Goal: Transaction & Acquisition: Purchase product/service

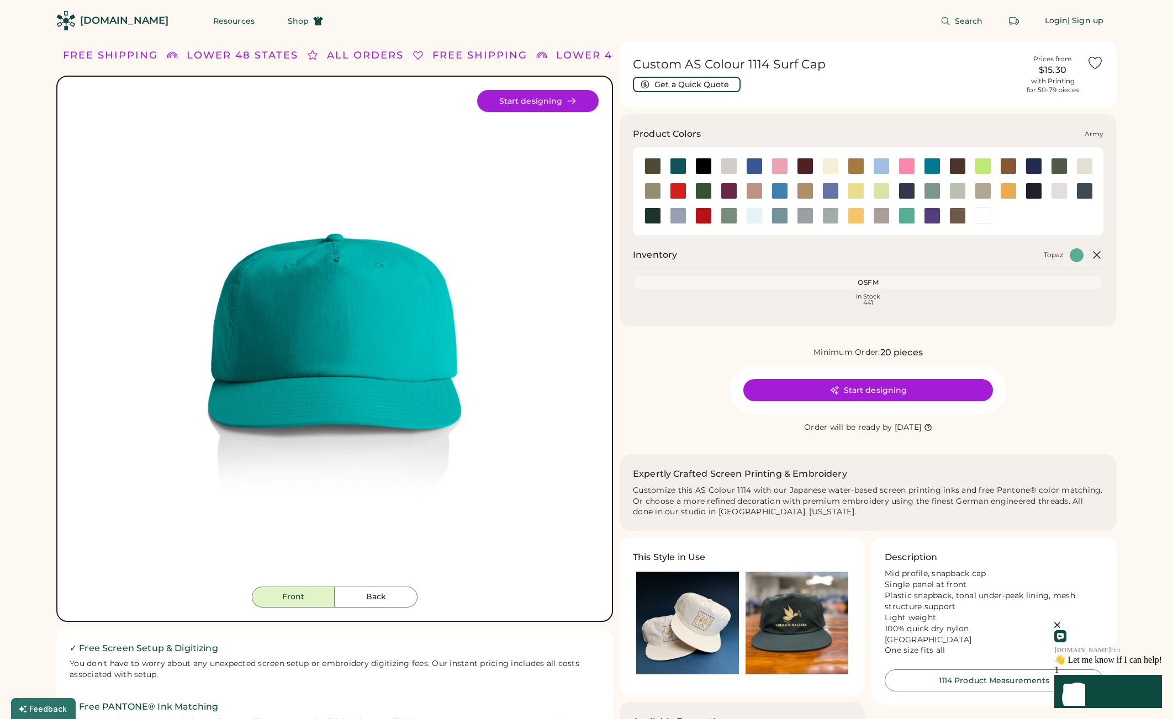
click at [653, 165] on div at bounding box center [652, 166] width 17 height 17
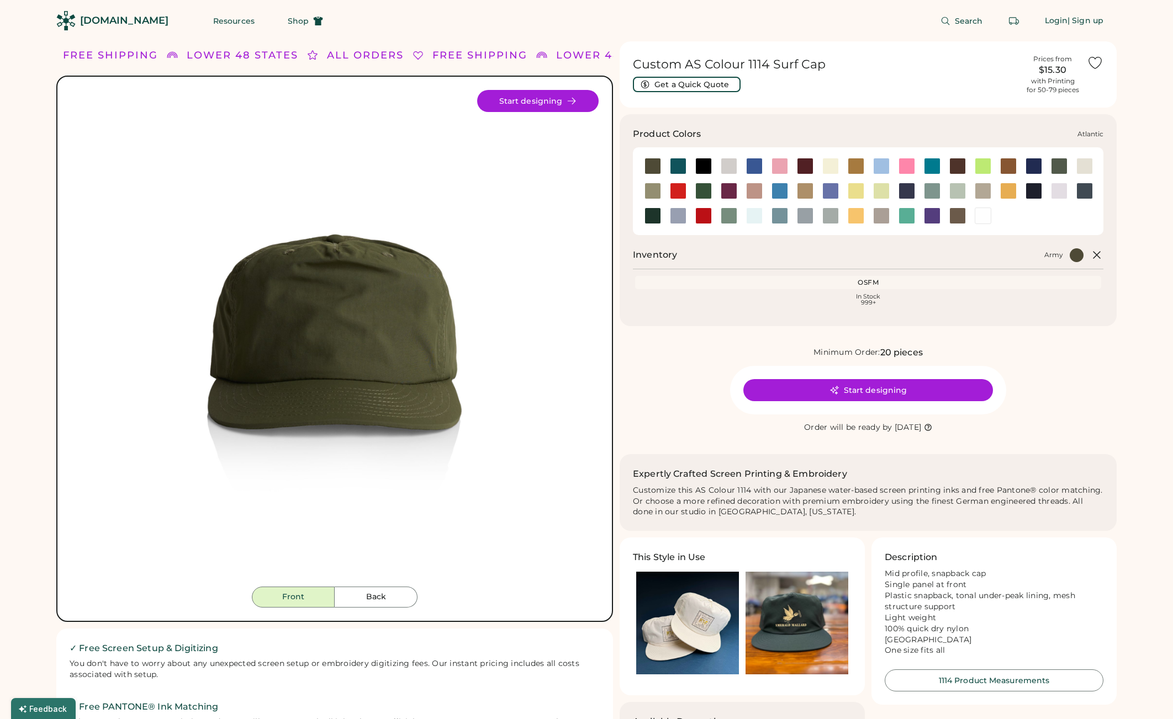
click at [677, 168] on div at bounding box center [678, 166] width 17 height 17
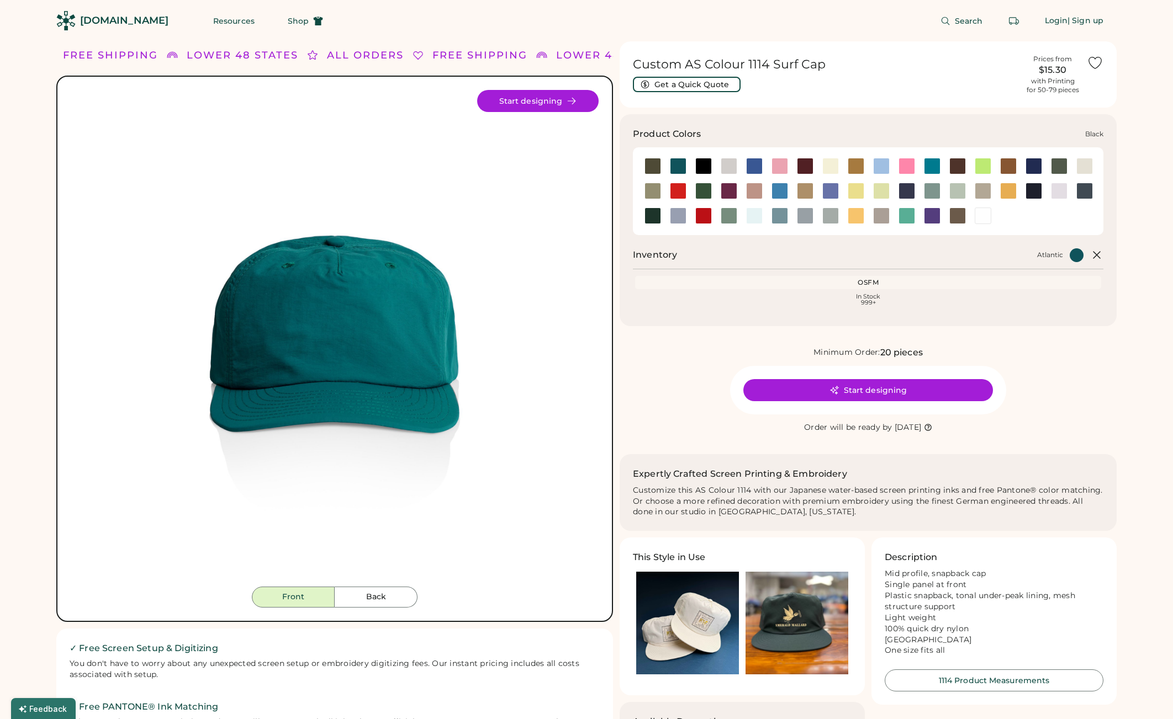
click at [701, 167] on div at bounding box center [703, 166] width 17 height 17
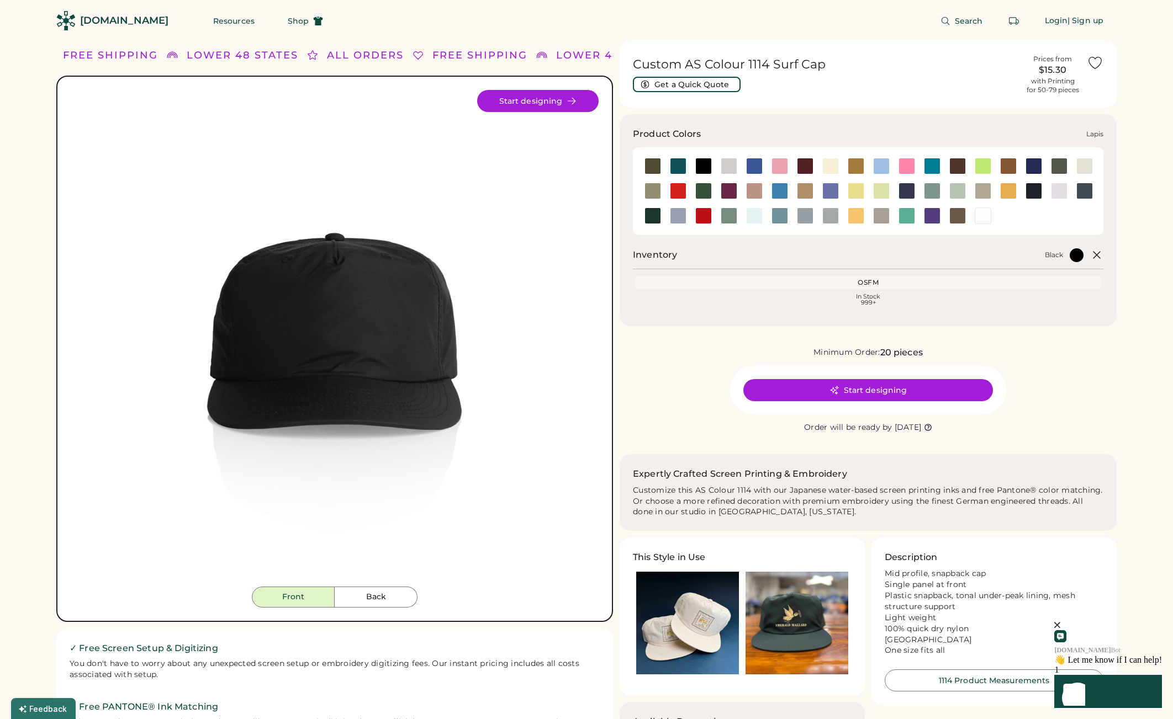
click at [829, 188] on div at bounding box center [830, 191] width 17 height 17
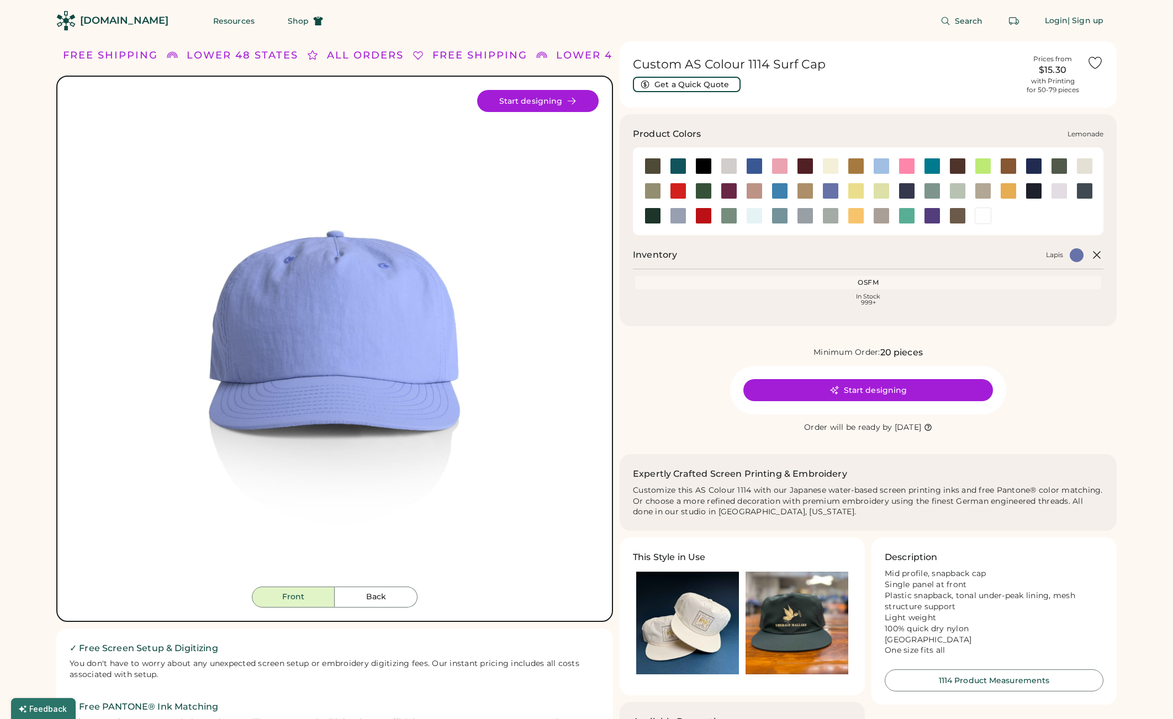
click at [851, 190] on div at bounding box center [856, 191] width 17 height 17
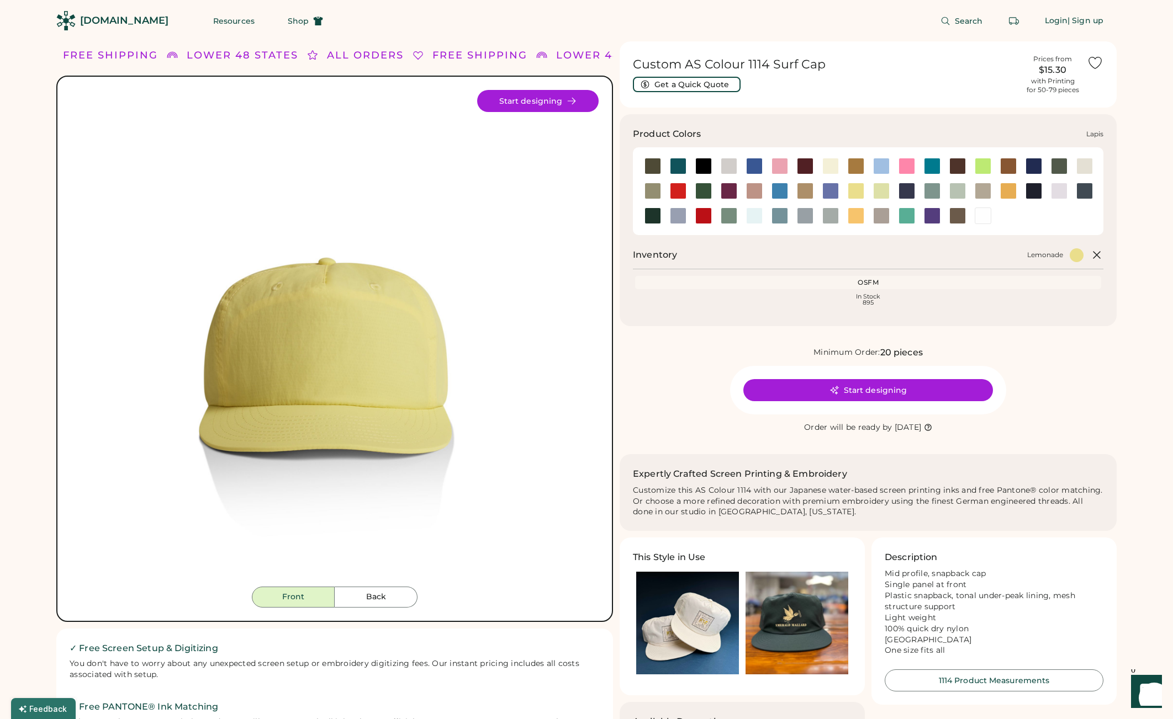
click at [824, 192] on div at bounding box center [830, 191] width 17 height 17
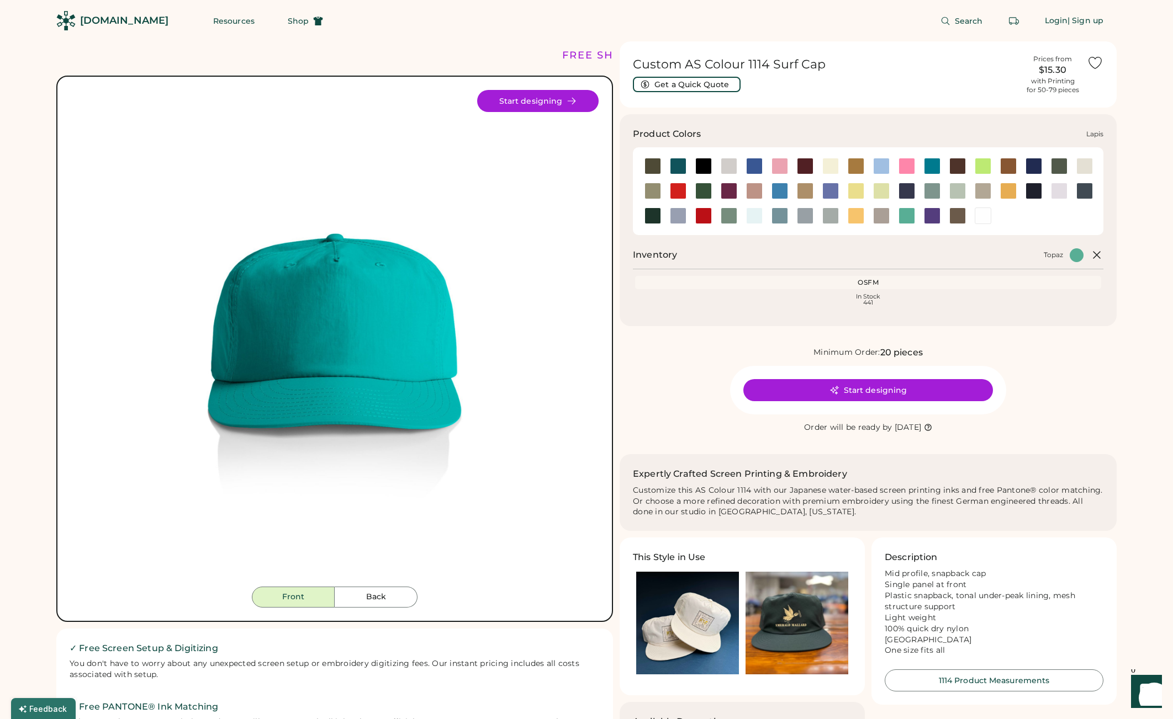
click at [832, 191] on div at bounding box center [830, 191] width 17 height 17
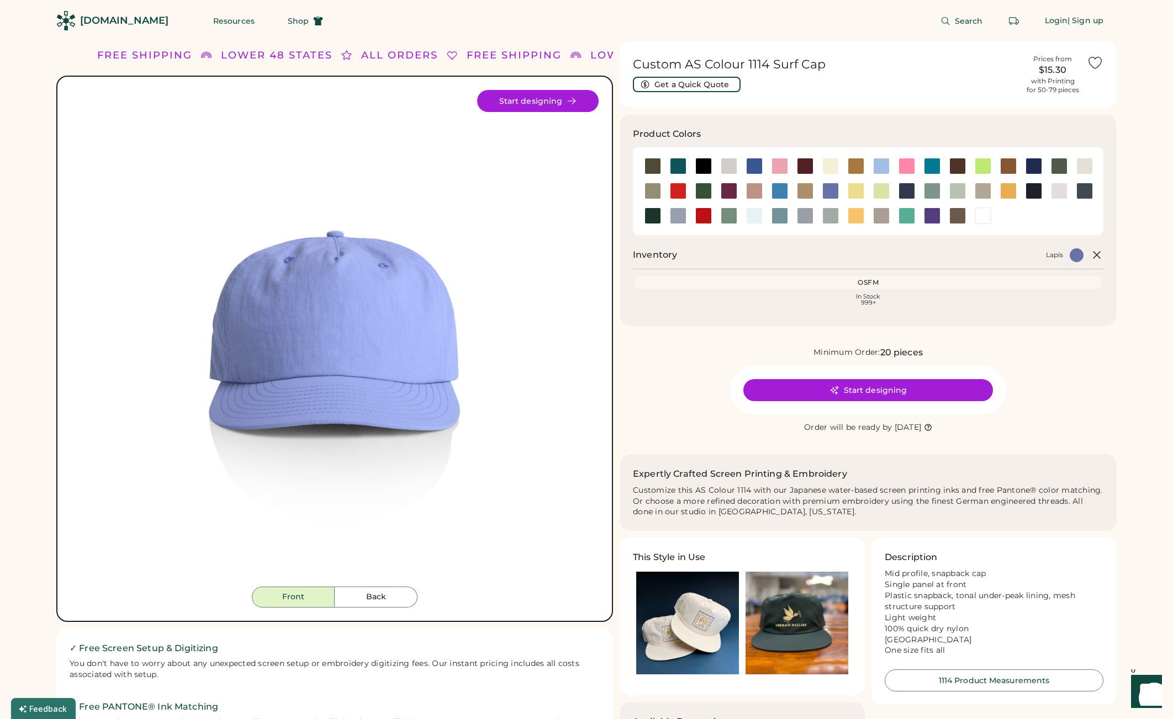
click at [803, 621] on img at bounding box center [796, 623] width 103 height 103
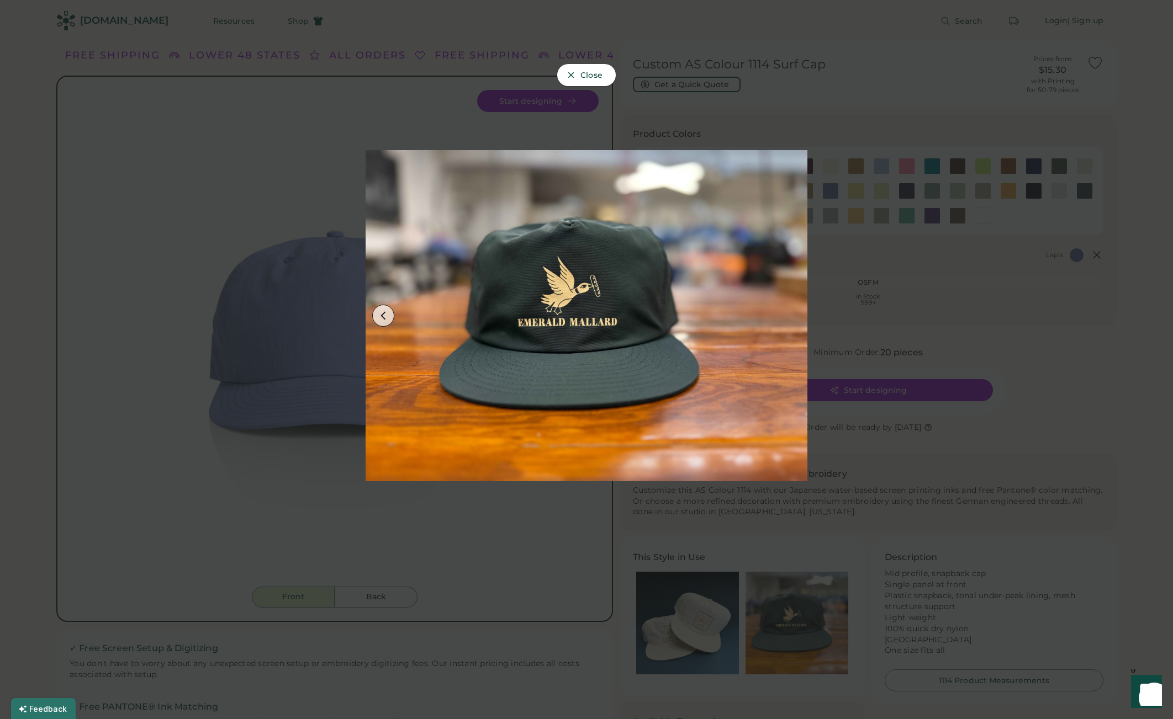
click at [676, 622] on div at bounding box center [586, 359] width 1173 height 719
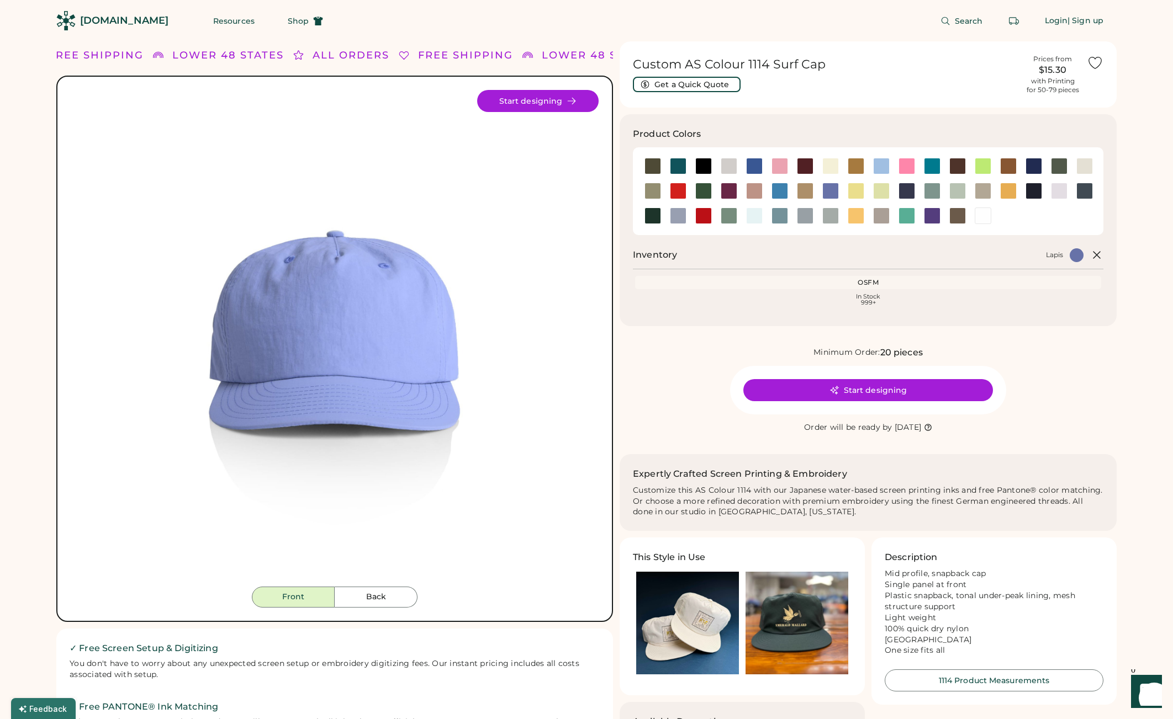
click at [676, 622] on img at bounding box center [687, 623] width 103 height 103
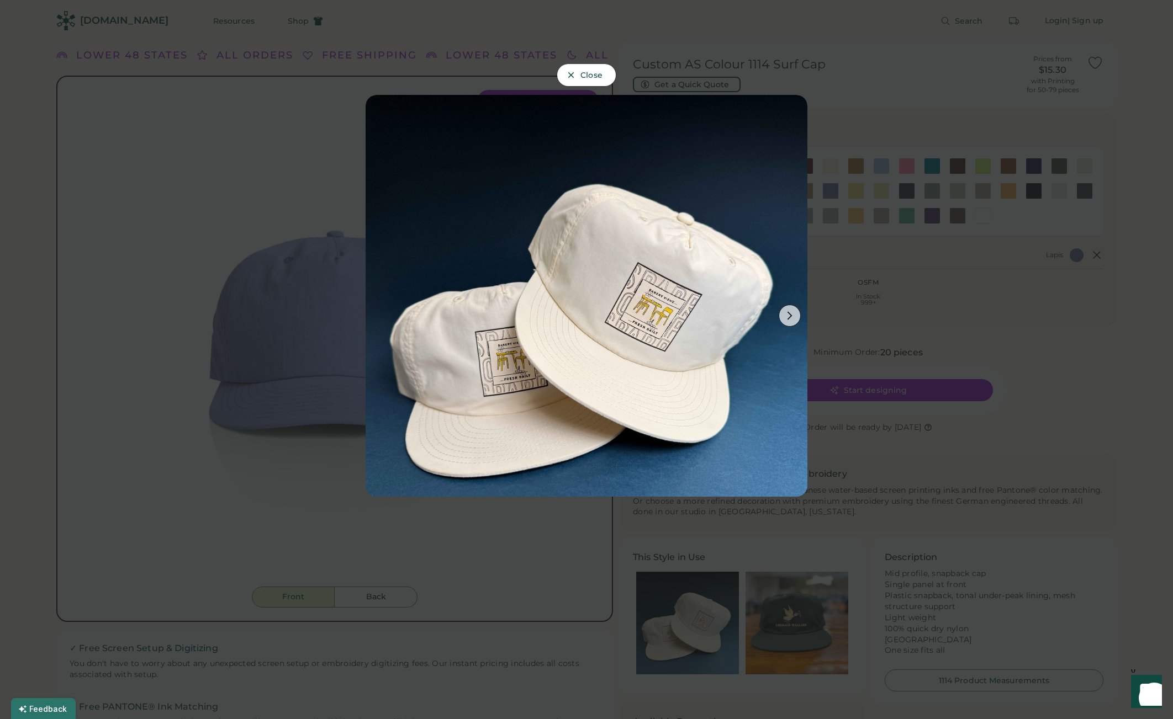
click at [1113, 178] on div at bounding box center [586, 359] width 1173 height 719
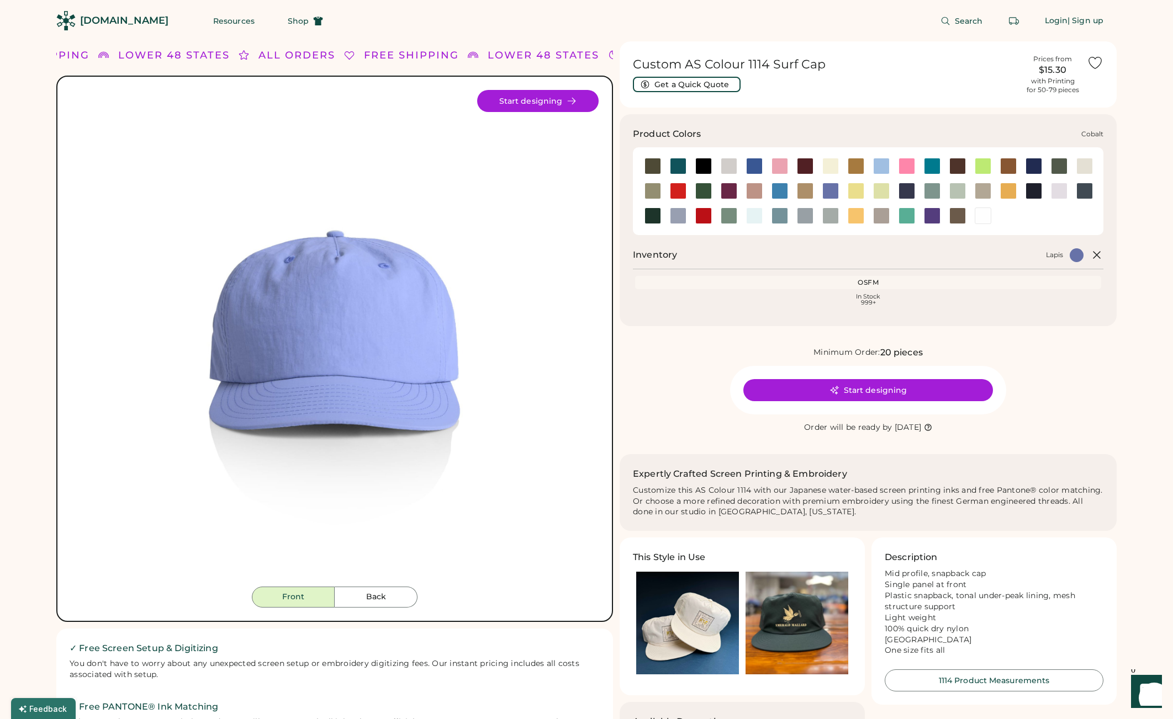
click at [1035, 167] on div at bounding box center [1033, 166] width 17 height 17
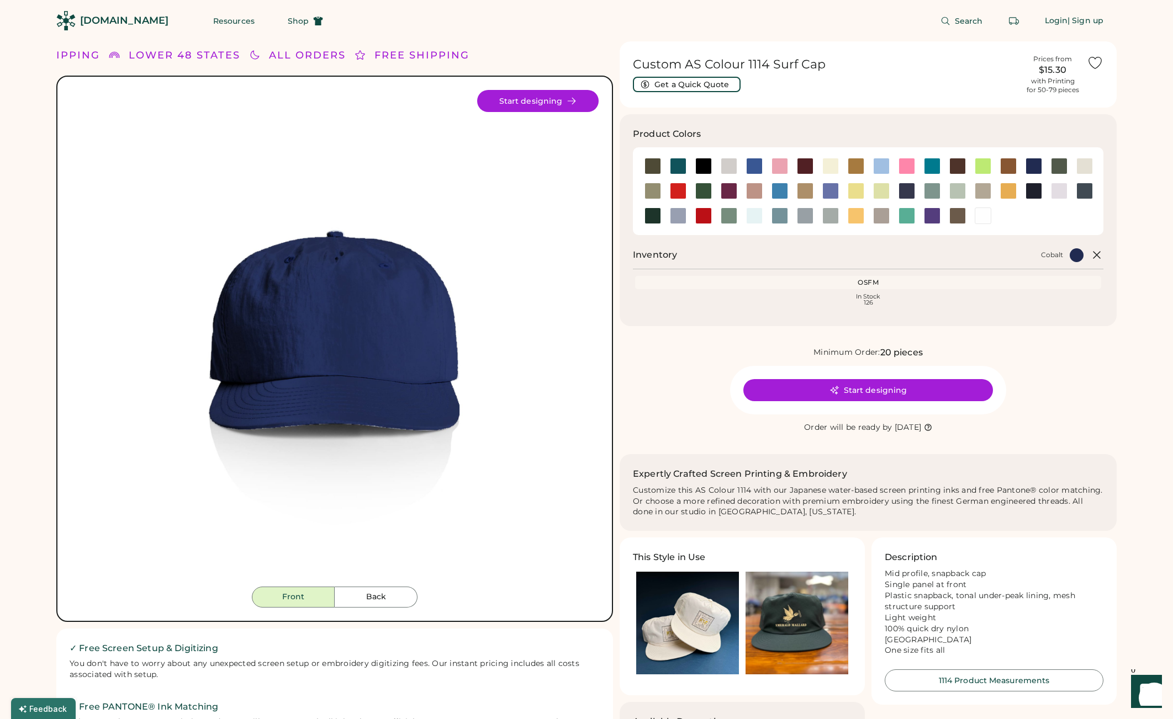
click at [740, 236] on div "Product Colors Inventory Cobalt OSFM Loading Inventory In Stock 126" at bounding box center [867, 220] width 497 height 212
click at [910, 192] on div at bounding box center [906, 191] width 17 height 17
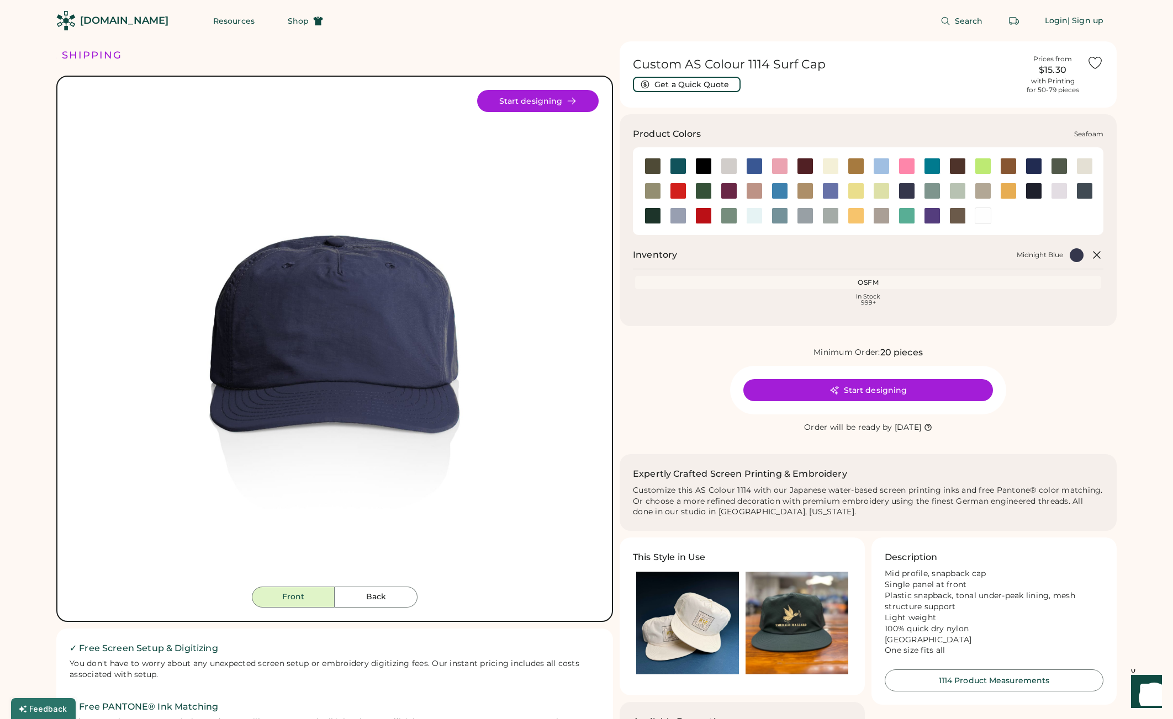
click at [754, 217] on div at bounding box center [754, 216] width 17 height 17
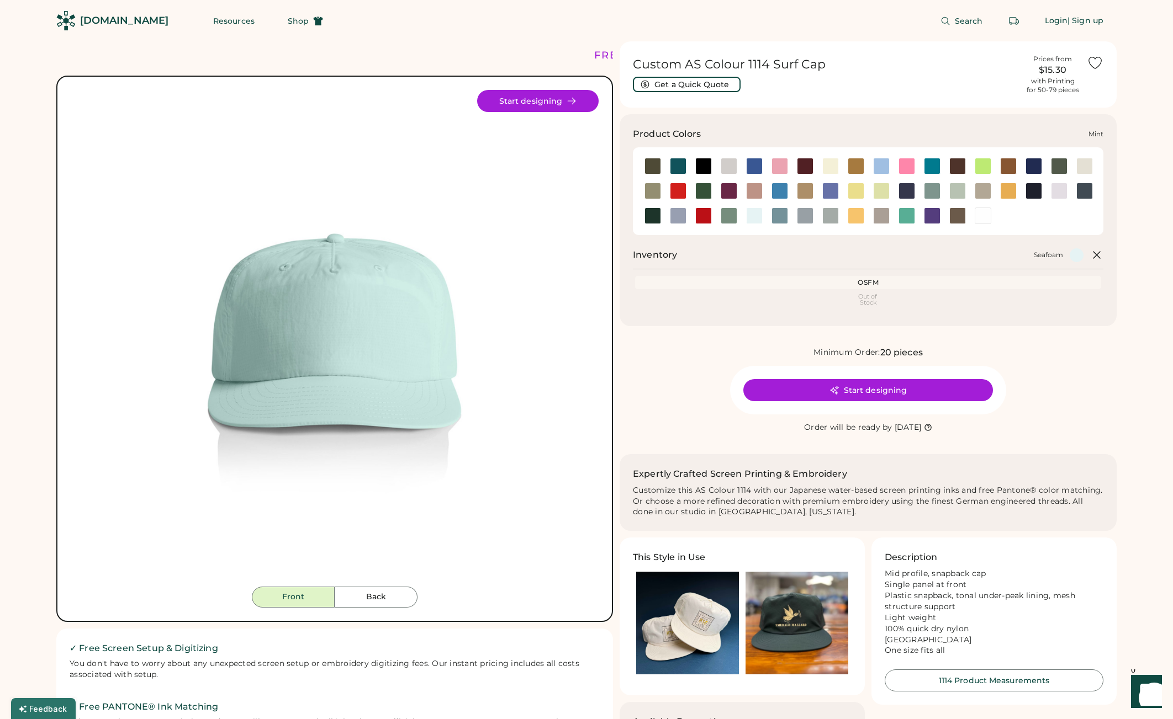
click at [950, 194] on div at bounding box center [957, 191] width 17 height 17
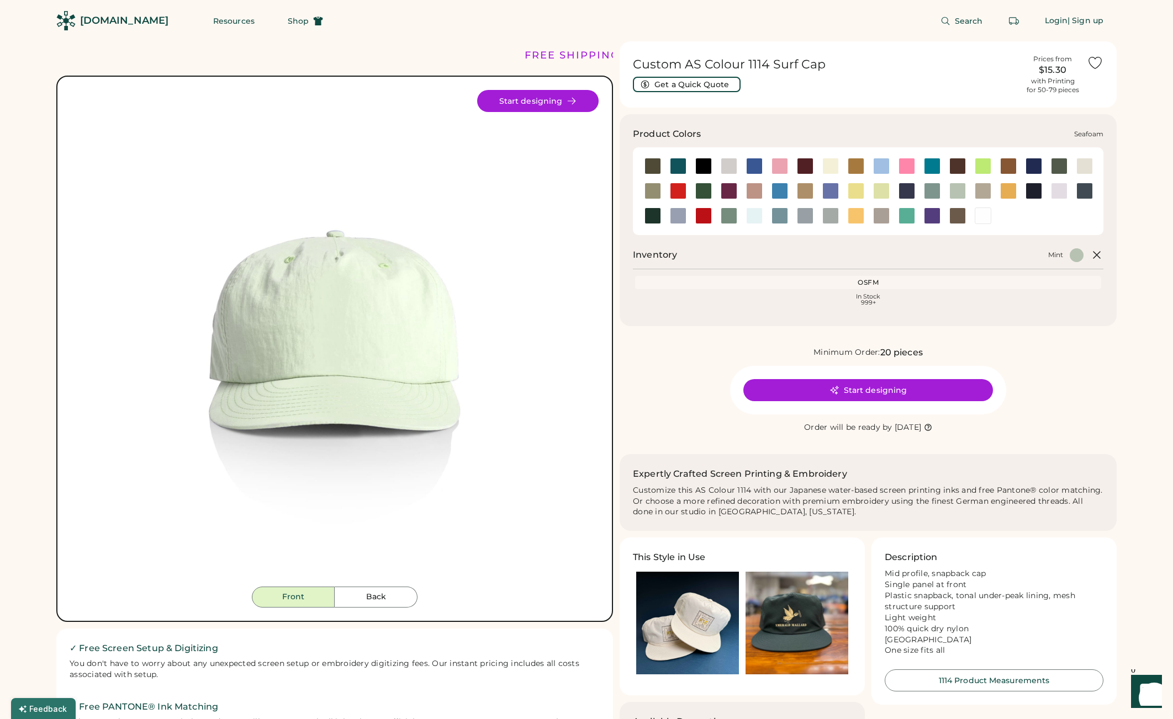
click at [750, 219] on div at bounding box center [754, 216] width 17 height 17
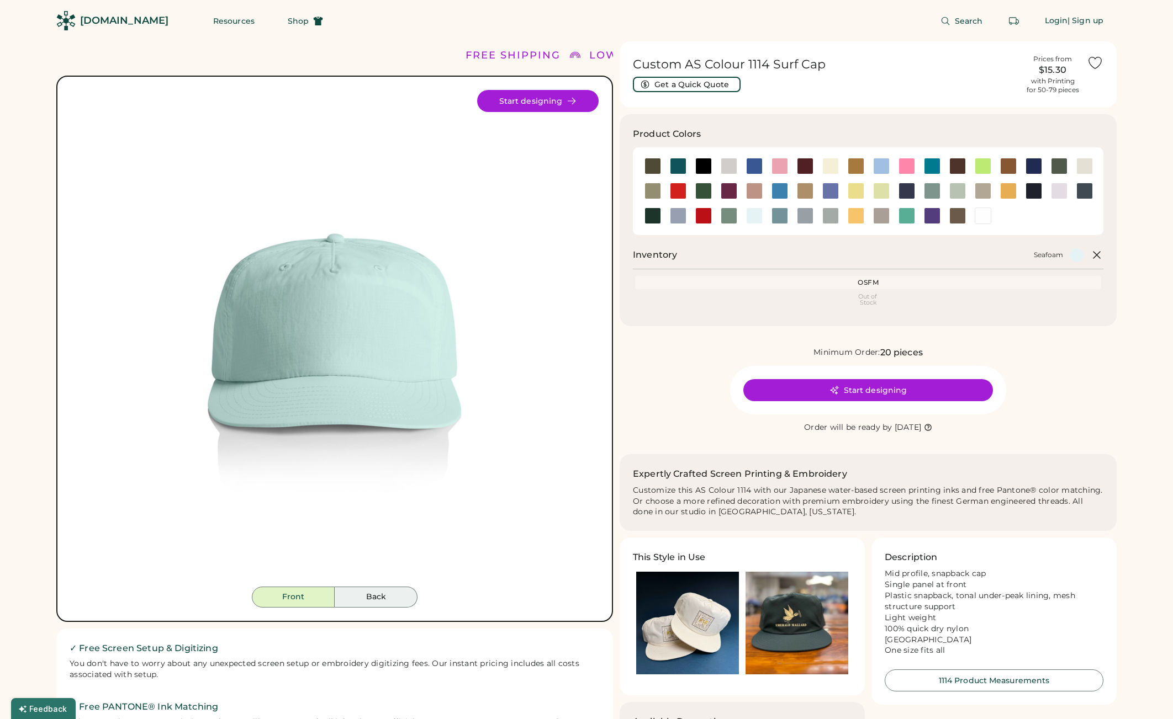
click at [369, 601] on button "Back" at bounding box center [376, 597] width 83 height 21
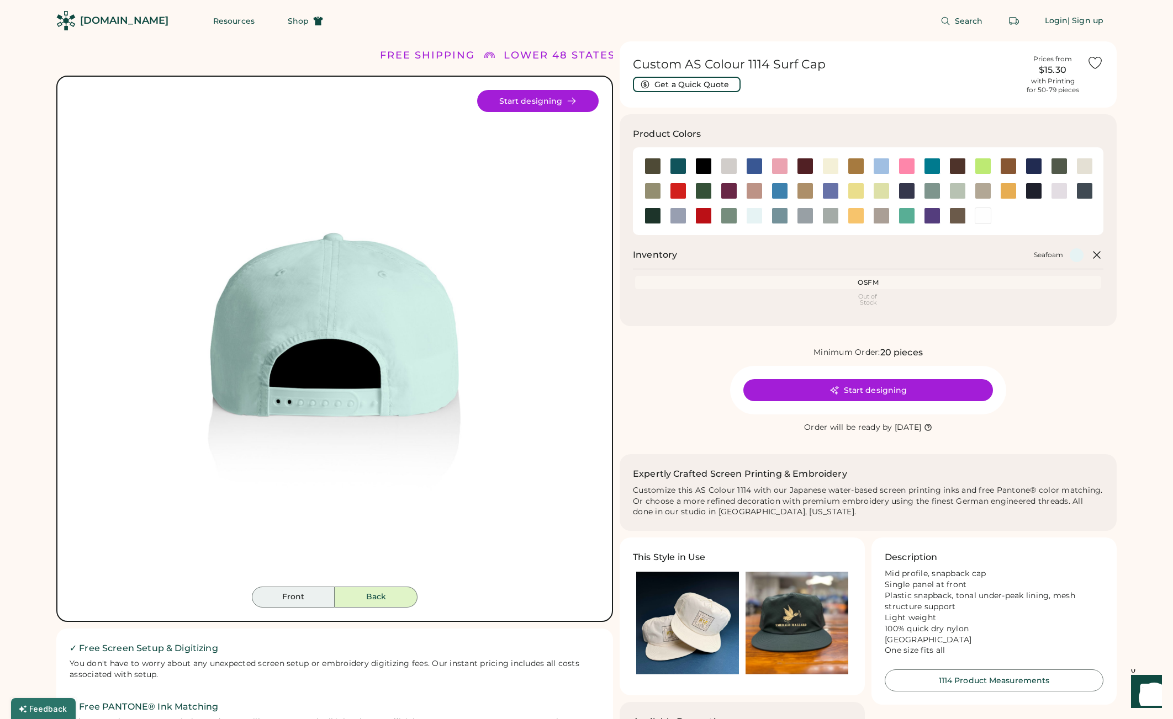
click at [309, 596] on button "Front" at bounding box center [293, 597] width 83 height 21
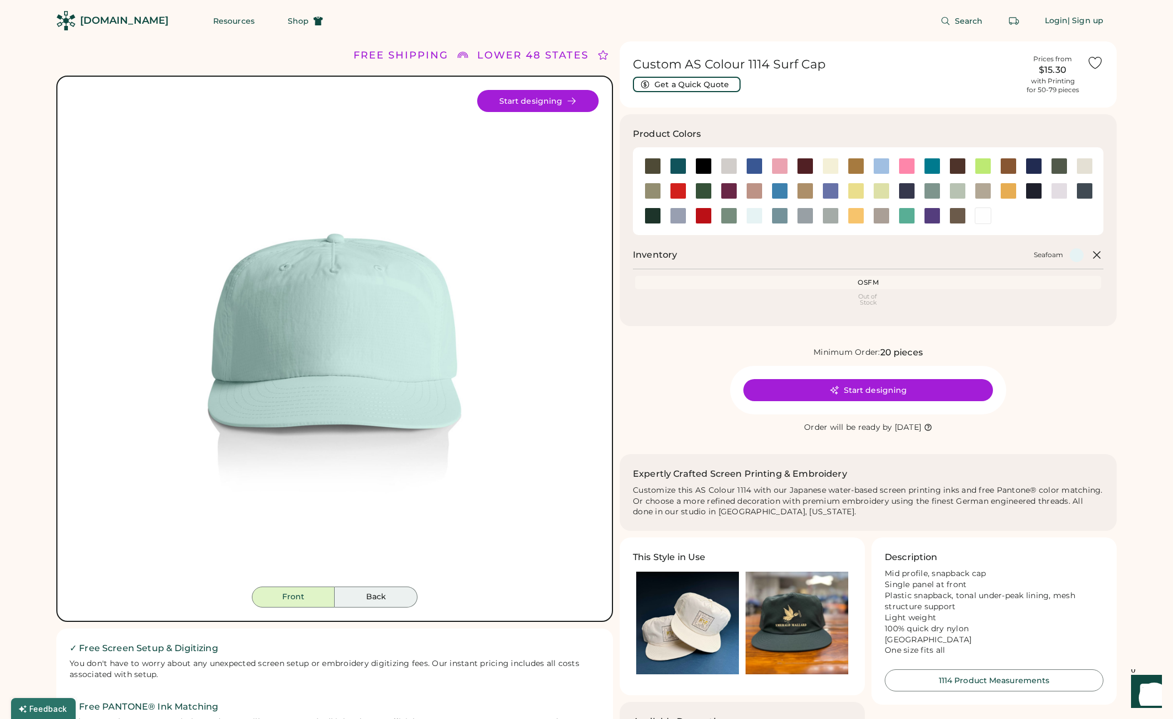
click at [351, 594] on button "Back" at bounding box center [376, 597] width 83 height 21
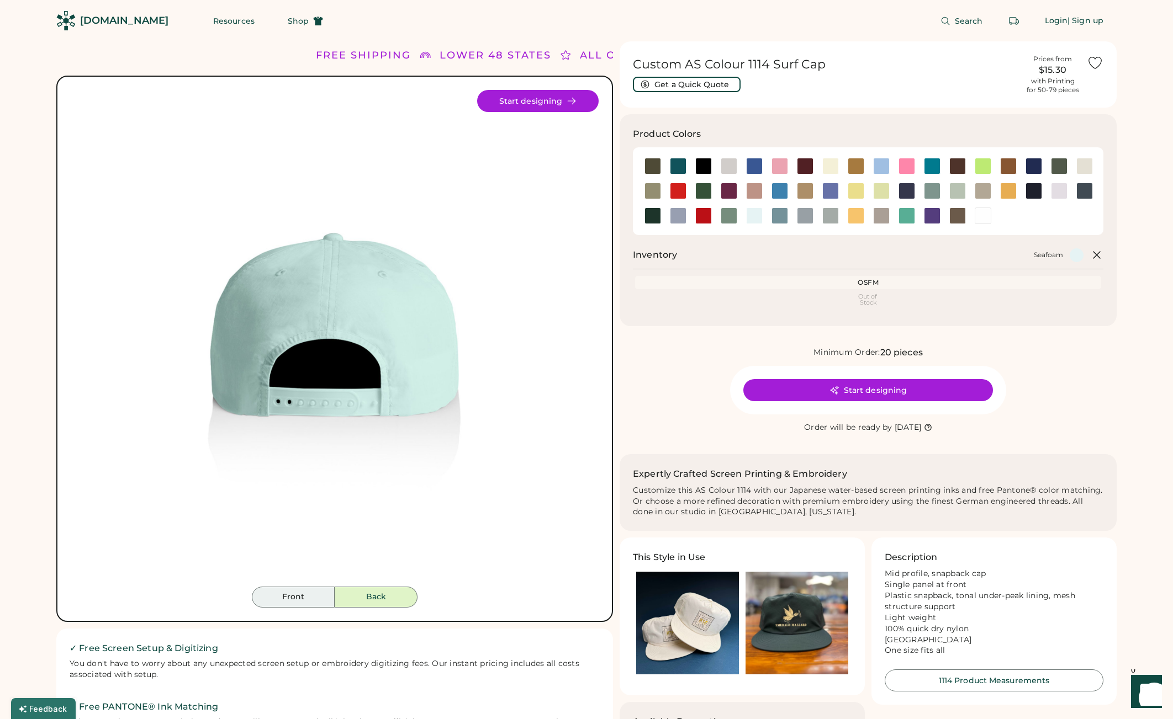
click at [302, 598] on button "Front" at bounding box center [293, 597] width 83 height 21
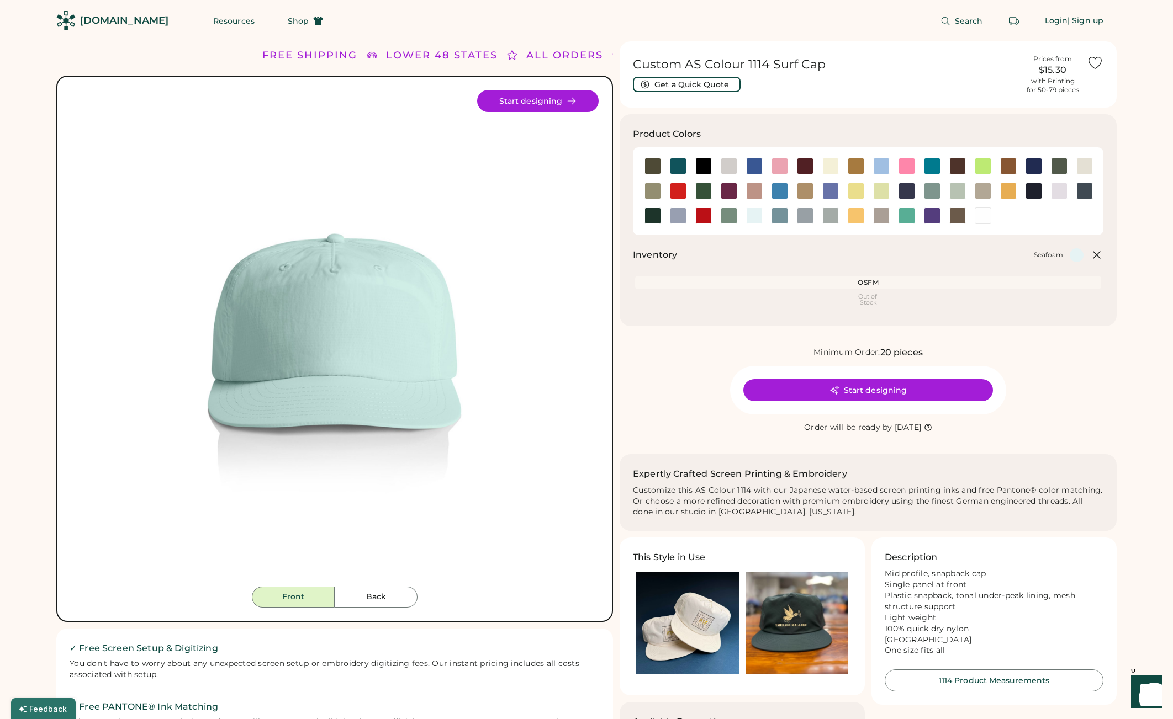
click at [302, 598] on button "Front" at bounding box center [293, 597] width 83 height 21
click at [359, 600] on button "Back" at bounding box center [376, 597] width 83 height 21
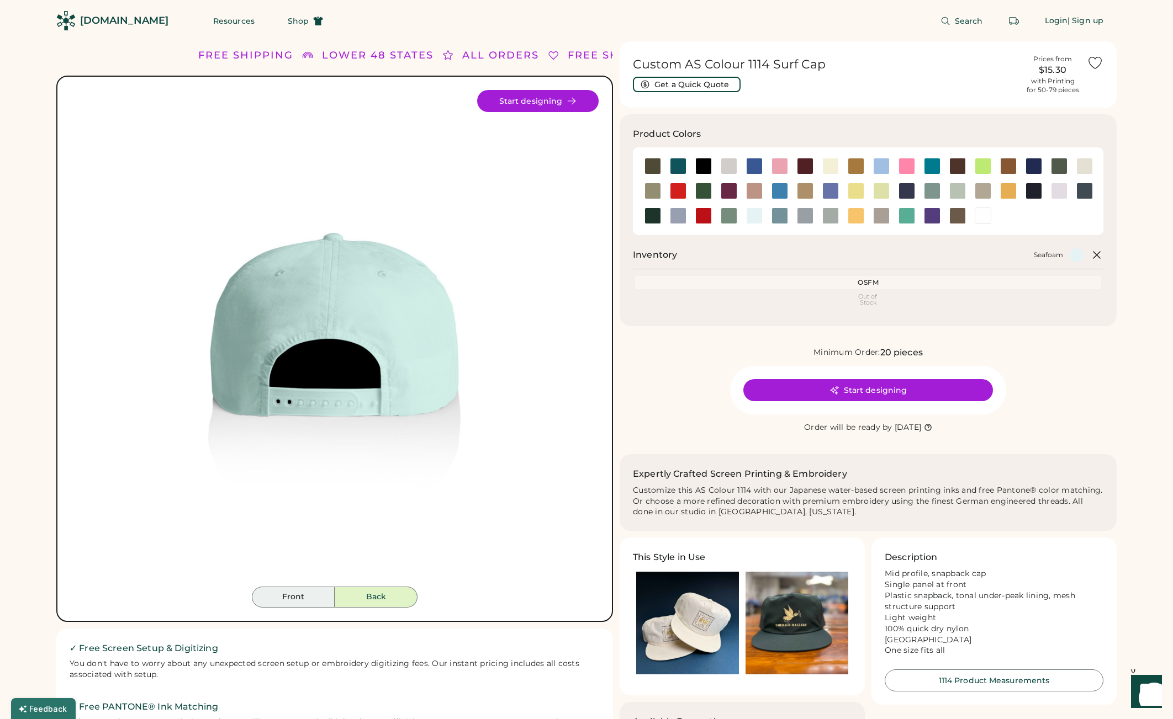
click at [296, 606] on button "Front" at bounding box center [293, 597] width 83 height 21
